Goal: Complete application form: Complete application form

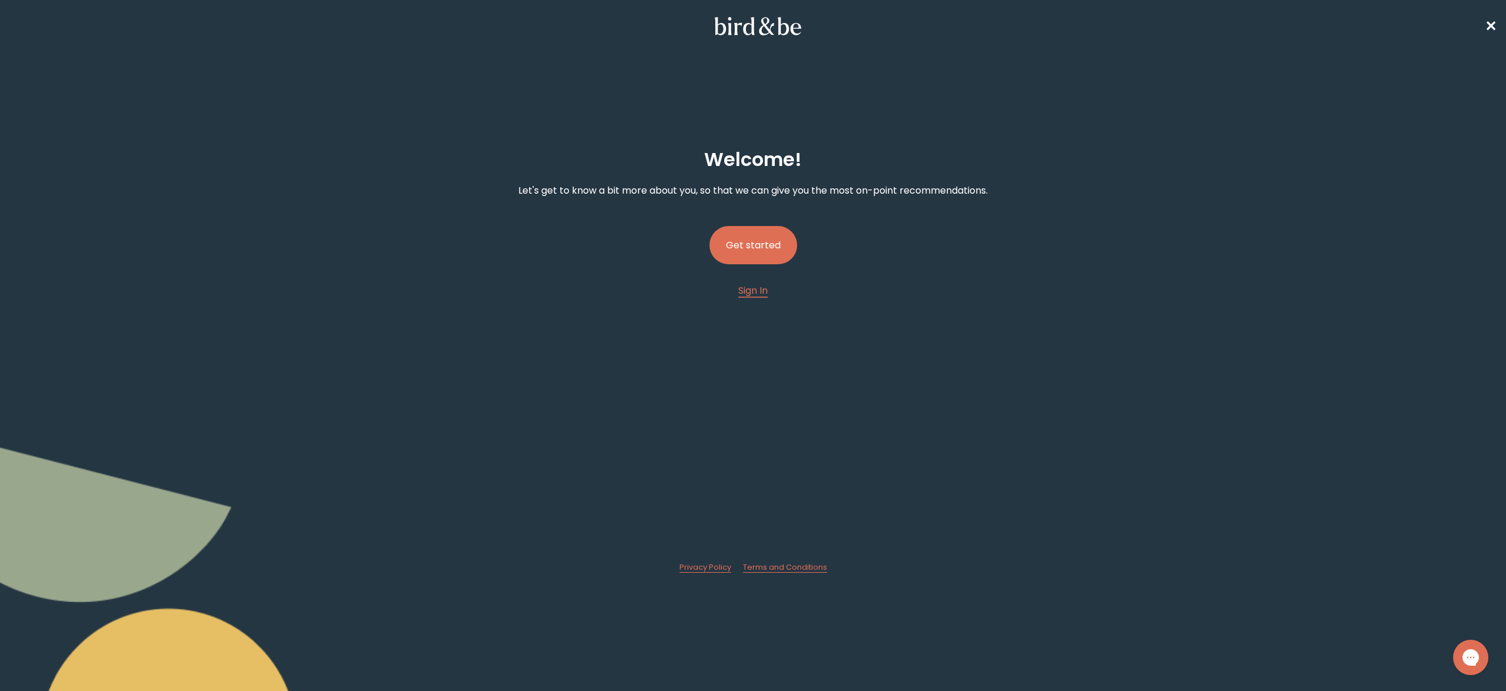
click at [751, 250] on button "Get started" at bounding box center [754, 245] width 88 height 38
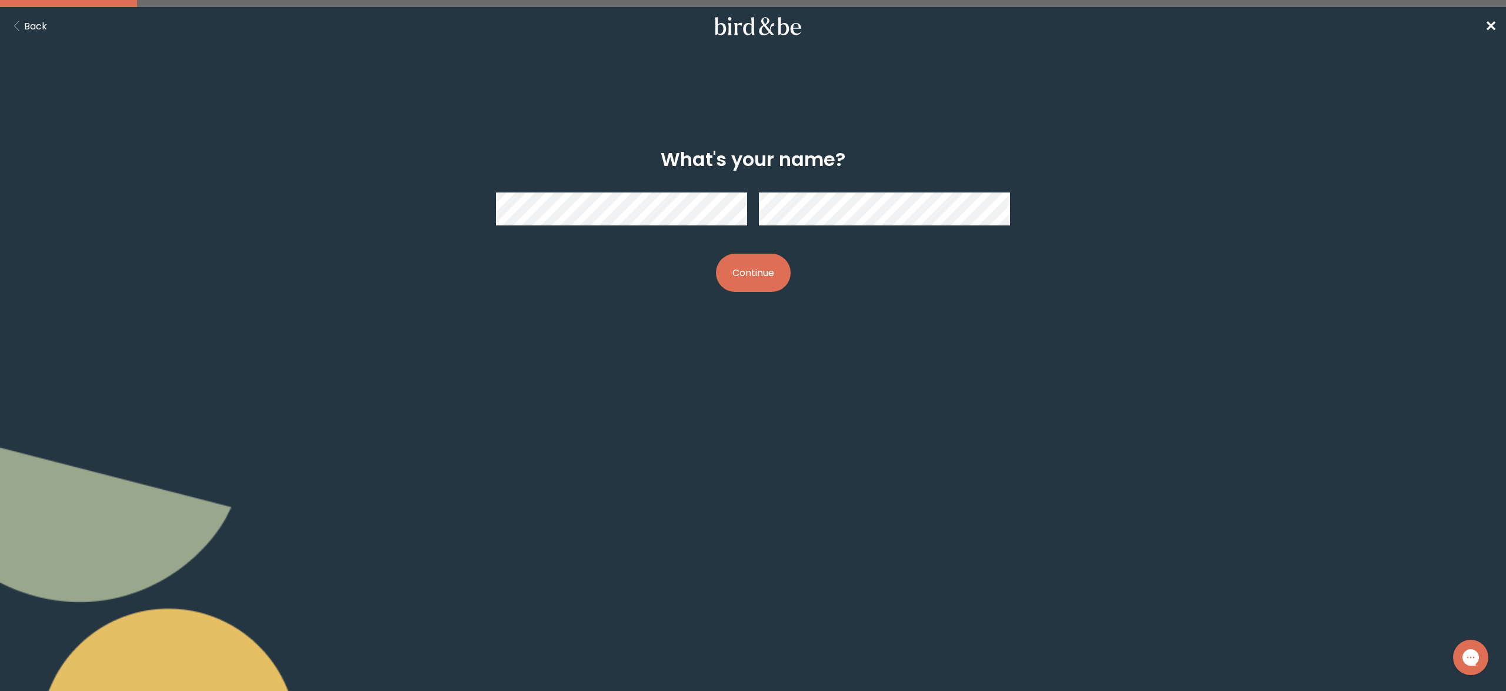
click at [779, 264] on button "Continue" at bounding box center [753, 273] width 75 height 38
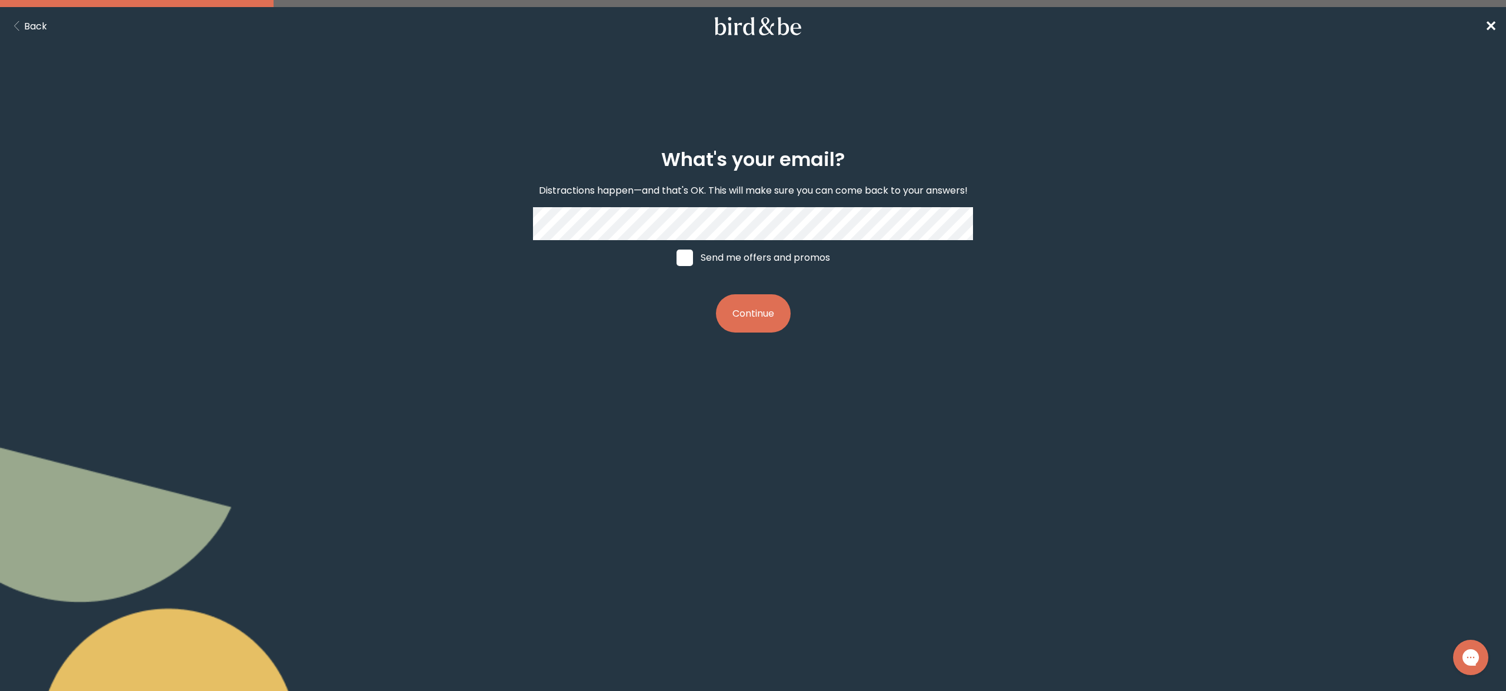
click at [759, 308] on button "Continue" at bounding box center [753, 313] width 75 height 38
click at [753, 308] on button "Continue" at bounding box center [753, 313] width 75 height 38
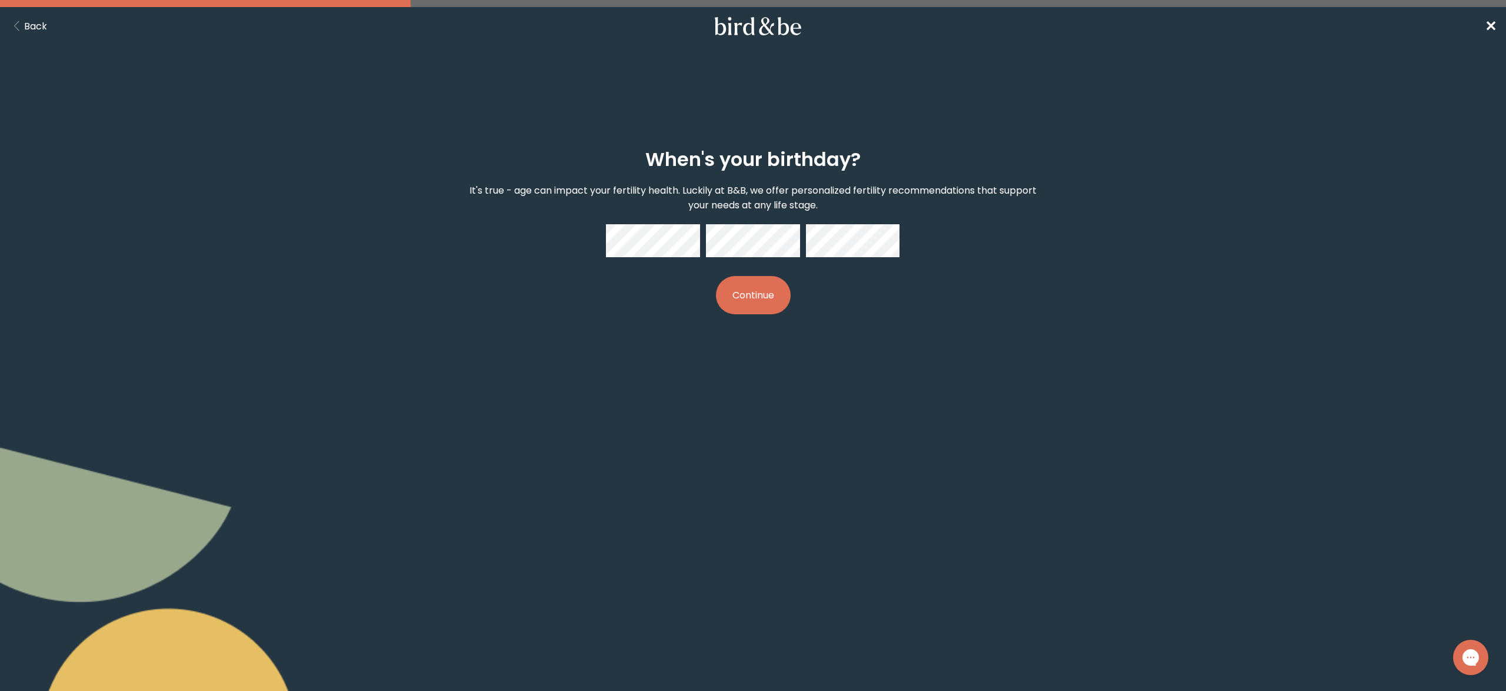
click at [741, 307] on button "Continue" at bounding box center [753, 295] width 75 height 38
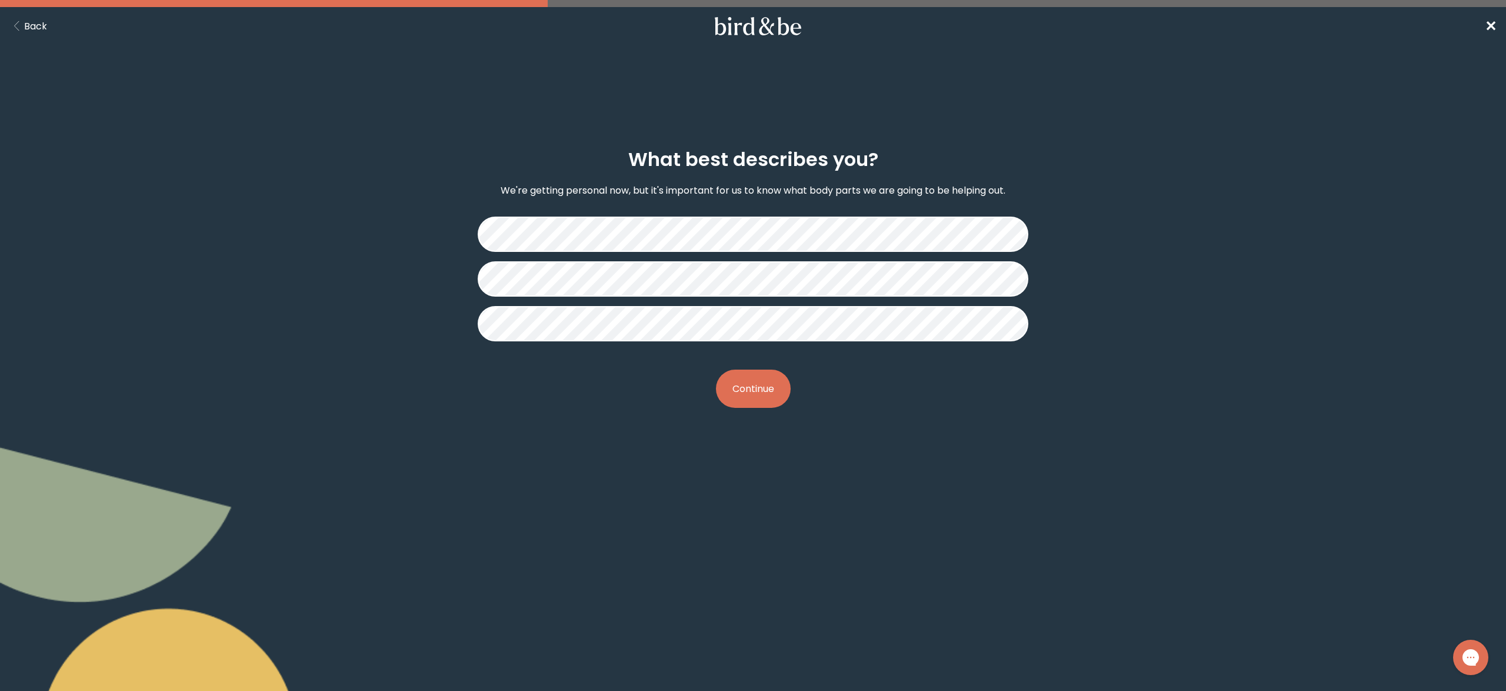
click at [761, 387] on button "Continue" at bounding box center [753, 389] width 75 height 38
click at [760, 387] on button "Continue" at bounding box center [753, 389] width 75 height 38
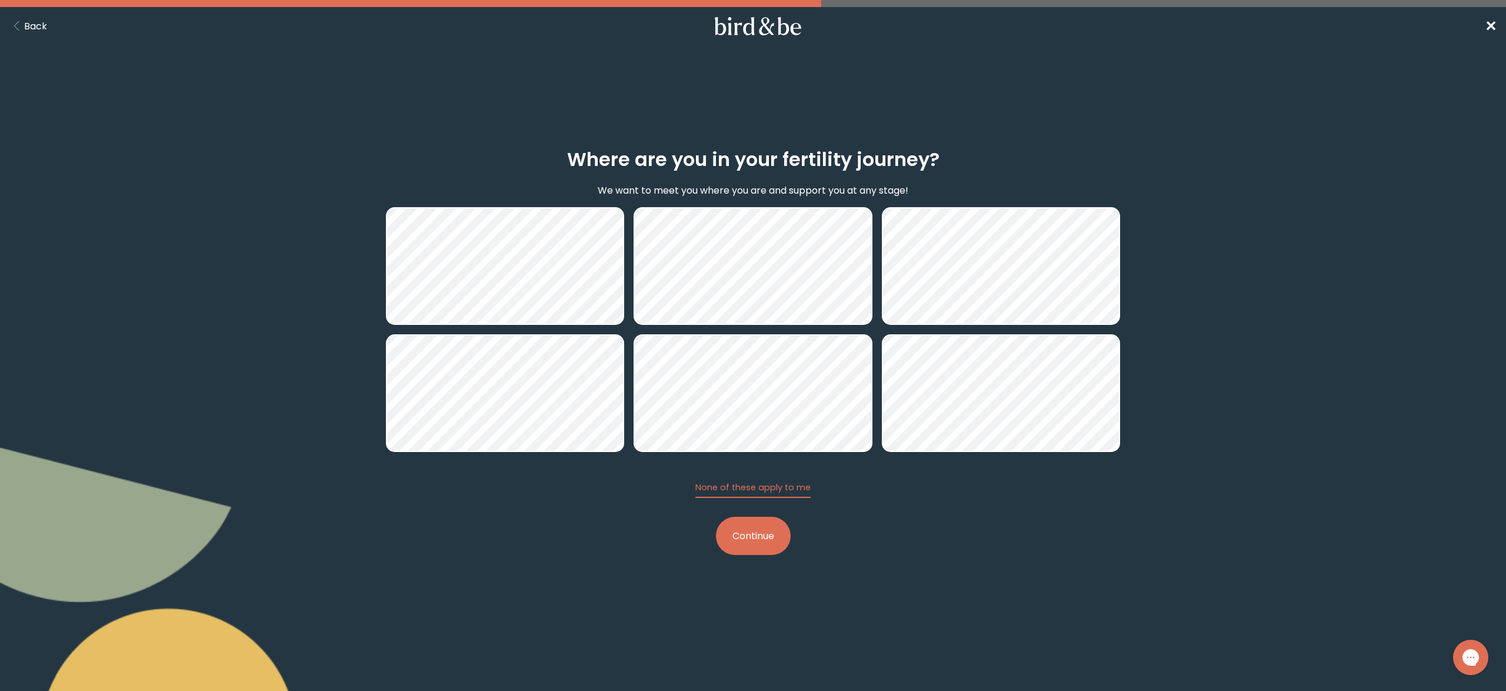
click at [750, 535] on button "Continue" at bounding box center [753, 536] width 75 height 38
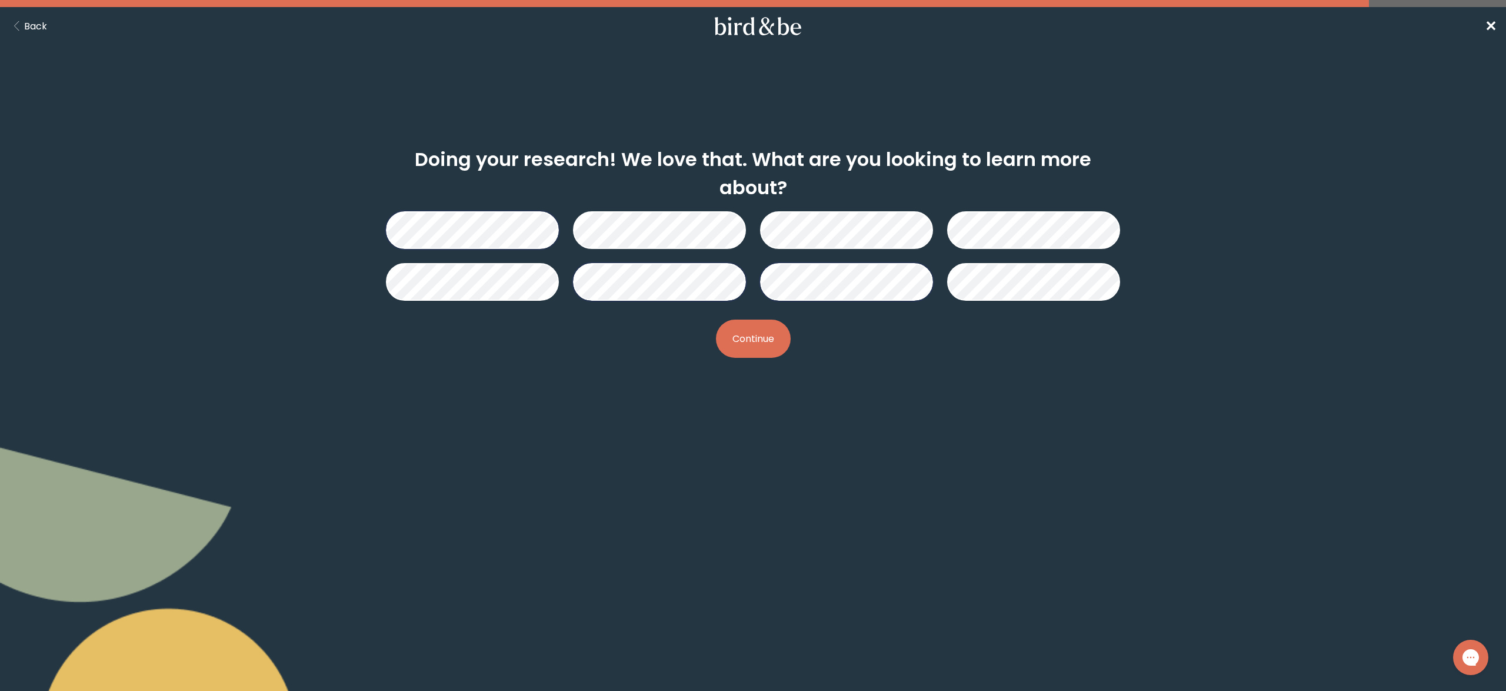
click at [754, 338] on button "Continue" at bounding box center [753, 339] width 75 height 38
